Goal: Task Accomplishment & Management: Use online tool/utility

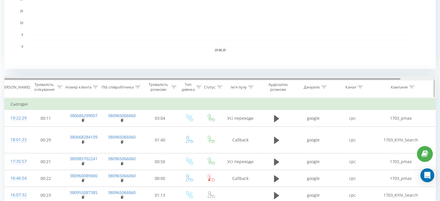
scroll to position [0, 37]
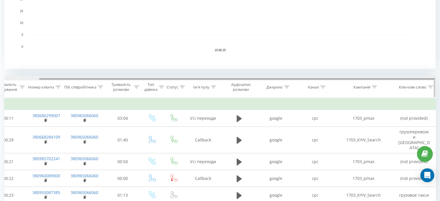
drag, startPoint x: 287, startPoint y: 78, endPoint x: 398, endPoint y: 79, distance: 111.0
click at [398, 79] on div at bounding box center [237, 79] width 396 height 2
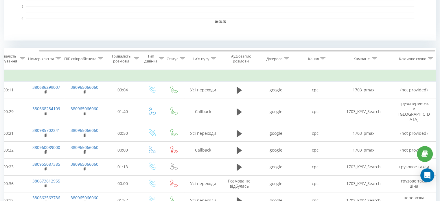
scroll to position [202, 0]
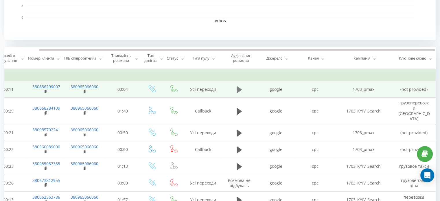
click at [236, 90] on button at bounding box center [239, 89] width 9 height 9
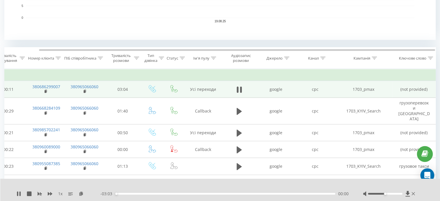
click at [278, 194] on div "00:00" at bounding box center [225, 194] width 220 height 2
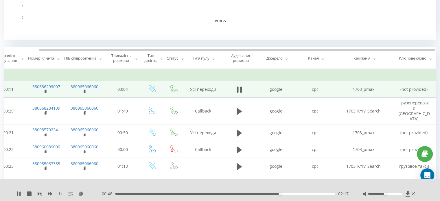
click at [398, 193] on div at bounding box center [385, 194] width 34 height 2
click at [400, 193] on div at bounding box center [385, 194] width 34 height 2
click at [316, 194] on div "02:39" at bounding box center [225, 194] width 220 height 2
click at [308, 193] on div "02:52" at bounding box center [225, 194] width 220 height 2
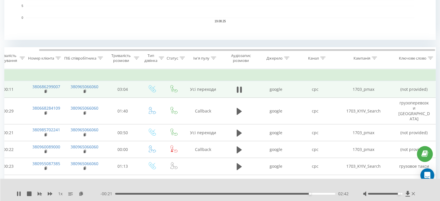
click at [298, 193] on div "02:42" at bounding box center [225, 194] width 220 height 2
click at [388, 194] on div at bounding box center [385, 194] width 34 height 2
click at [400, 193] on div at bounding box center [385, 194] width 34 height 2
click at [272, 193] on div "02:11" at bounding box center [225, 194] width 220 height 2
click at [264, 193] on div "02:12" at bounding box center [225, 194] width 220 height 2
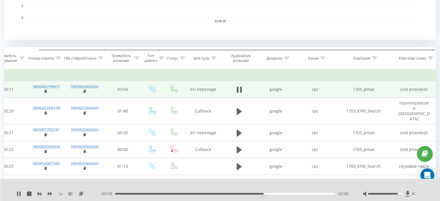
click at [273, 194] on div "02:05" at bounding box center [225, 194] width 220 height 2
click at [283, 193] on div "02:13" at bounding box center [225, 194] width 220 height 2
click at [291, 193] on div "02:25" at bounding box center [225, 194] width 220 height 2
click at [176, 193] on div "02:39" at bounding box center [225, 194] width 220 height 2
click at [176, 193] on div "00:51" at bounding box center [177, 194] width 2 height 2
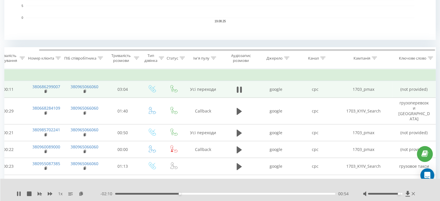
click at [170, 193] on div "00:54" at bounding box center [225, 194] width 220 height 2
click at [179, 193] on div "00:54" at bounding box center [180, 194] width 2 height 2
click at [189, 193] on div "00:47" at bounding box center [225, 194] width 220 height 2
click at [220, 192] on div "- 01:56 01:07 01:07" at bounding box center [224, 194] width 248 height 6
click at [218, 193] on div "01:08" at bounding box center [225, 194] width 220 height 2
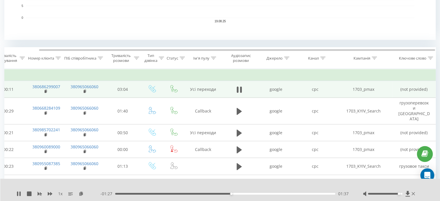
click at [239, 193] on div "01:37" at bounding box center [225, 194] width 220 height 2
click at [239, 193] on div "01:44" at bounding box center [240, 194] width 2 height 2
click at [248, 193] on div "01:45" at bounding box center [225, 194] width 220 height 2
click at [259, 194] on div "01:52" at bounding box center [225, 194] width 220 height 2
click at [259, 194] on div "02:00" at bounding box center [259, 194] width 2 height 2
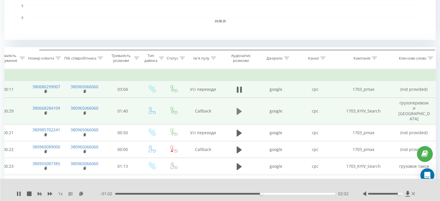
click at [238, 108] on icon at bounding box center [239, 111] width 5 height 7
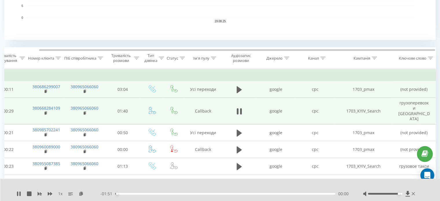
click at [182, 194] on div "00:00" at bounding box center [225, 194] width 220 height 2
click at [212, 193] on div "00:37" at bounding box center [225, 194] width 220 height 2
click at [190, 193] on div "00:37" at bounding box center [188, 194] width 2 height 2
click at [225, 194] on div "00:50" at bounding box center [225, 194] width 220 height 2
click at [245, 194] on div "00:58" at bounding box center [225, 194] width 220 height 2
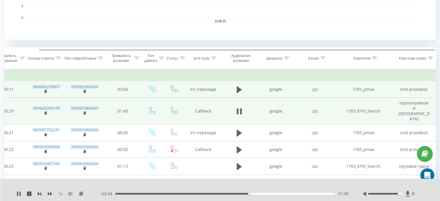
click at [263, 193] on div "01:08" at bounding box center [225, 194] width 220 height 2
click at [387, 193] on div at bounding box center [385, 194] width 34 height 2
click at [400, 193] on div at bounding box center [385, 194] width 34 height 2
click at [401, 194] on div at bounding box center [385, 194] width 34 height 2
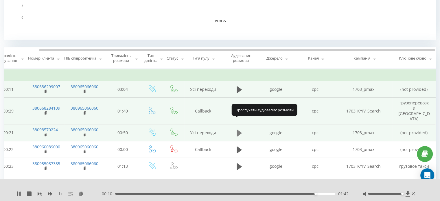
click at [237, 129] on icon at bounding box center [239, 132] width 5 height 7
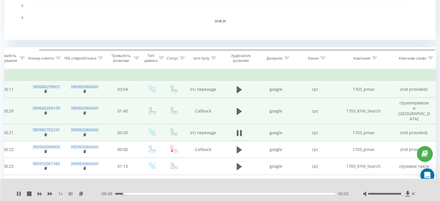
click at [387, 194] on div at bounding box center [385, 194] width 34 height 2
click at [228, 193] on div "00:05" at bounding box center [225, 194] width 220 height 2
click at [240, 130] on icon at bounding box center [241, 133] width 2 height 6
